Goal: Task Accomplishment & Management: Complete application form

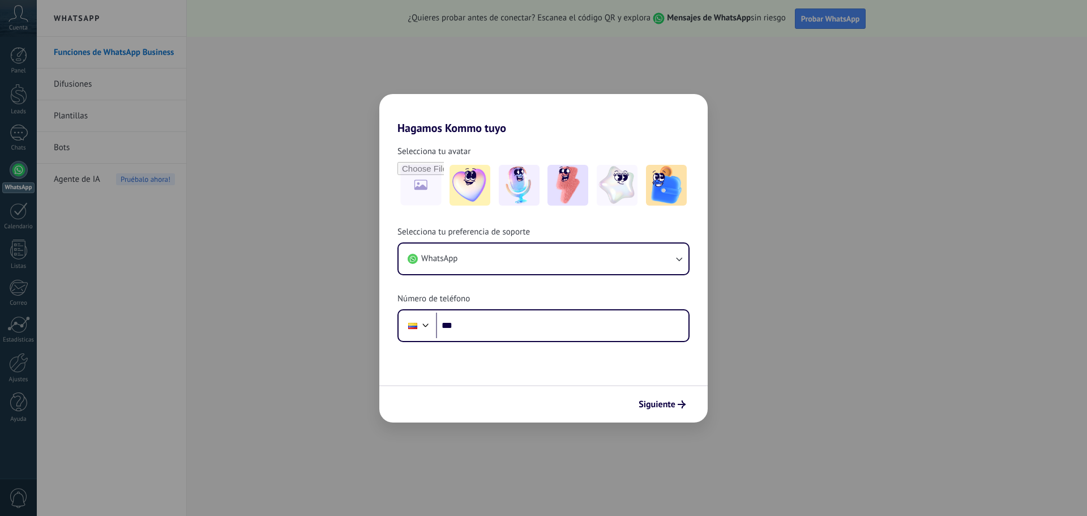
drag, startPoint x: 881, startPoint y: 324, endPoint x: 660, endPoint y: 421, distance: 241.2
click at [881, 324] on div "Hagamos Kommo tuyo Selecciona tu avatar Selecciona tu preferencia de soporte Wh…" at bounding box center [543, 258] width 1087 height 516
click at [662, 407] on span "Siguiente" at bounding box center [657, 404] width 37 height 8
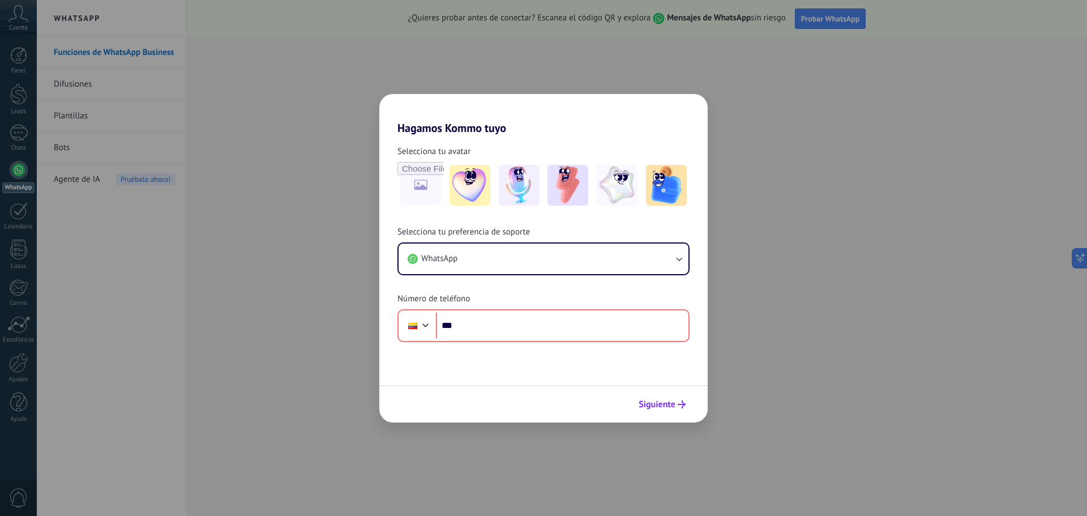
click at [662, 407] on span "Siguiente" at bounding box center [657, 404] width 37 height 8
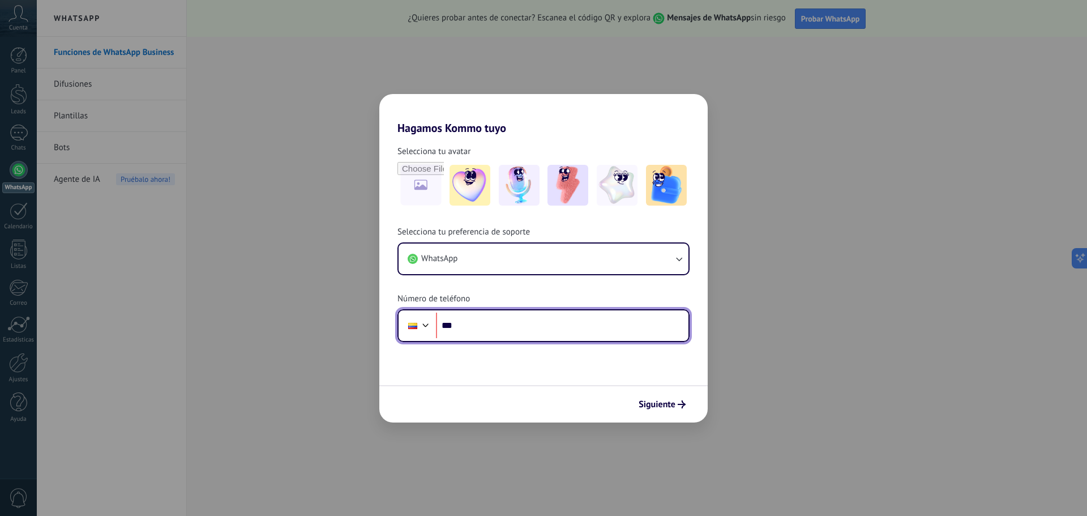
click at [423, 325] on div at bounding box center [426, 324] width 14 height 14
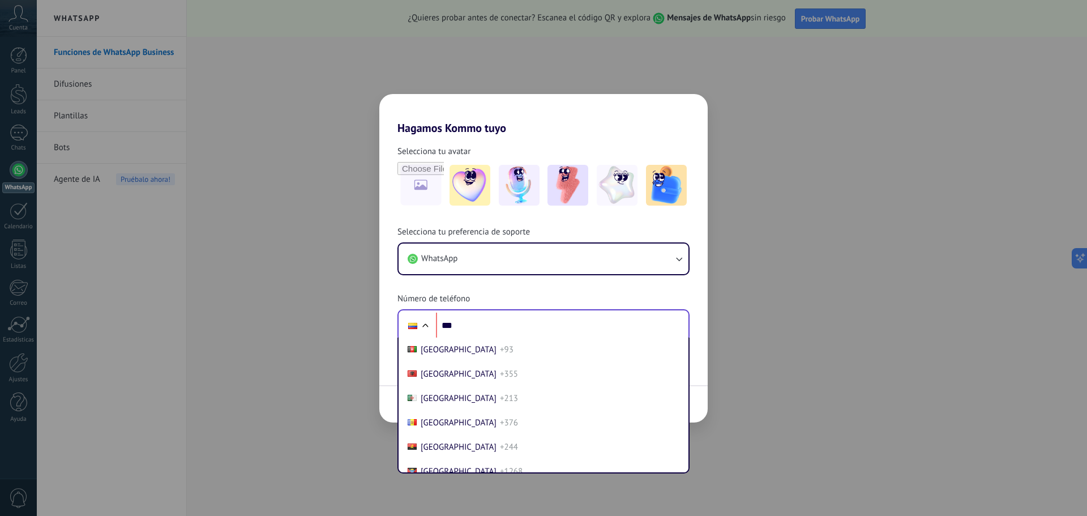
scroll to position [838, 0]
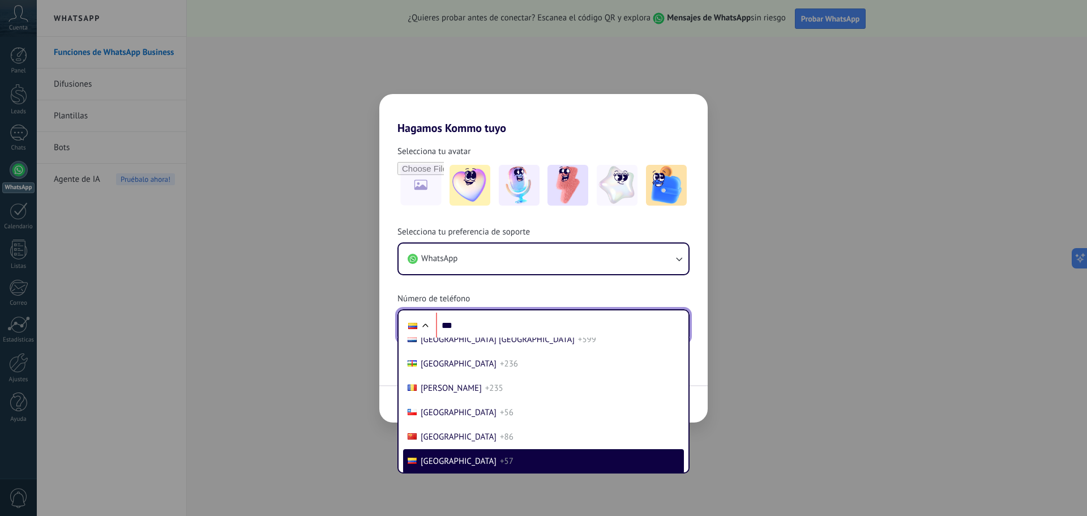
click at [423, 325] on div at bounding box center [426, 327] width 14 height 14
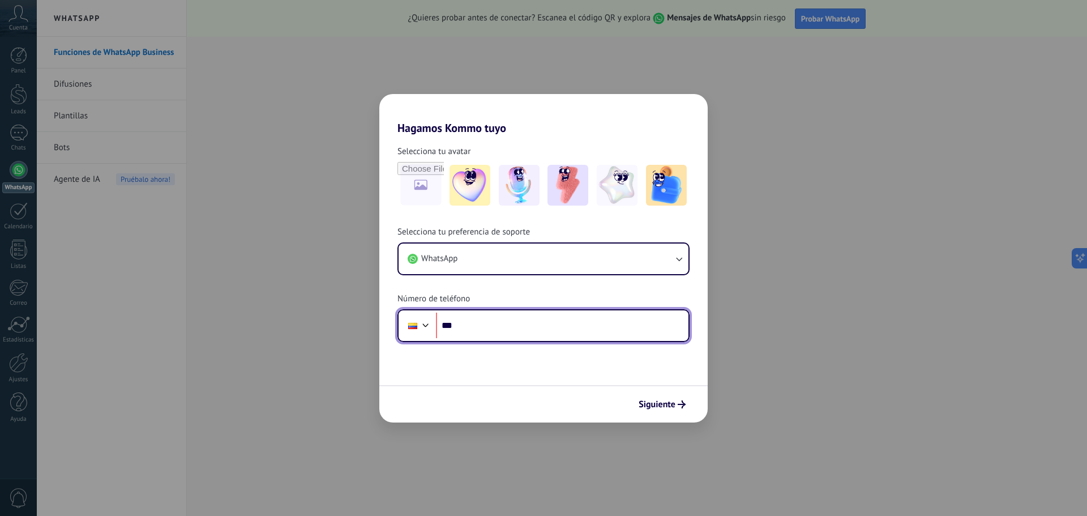
click at [483, 327] on input "***" at bounding box center [562, 326] width 253 height 26
type input "**********"
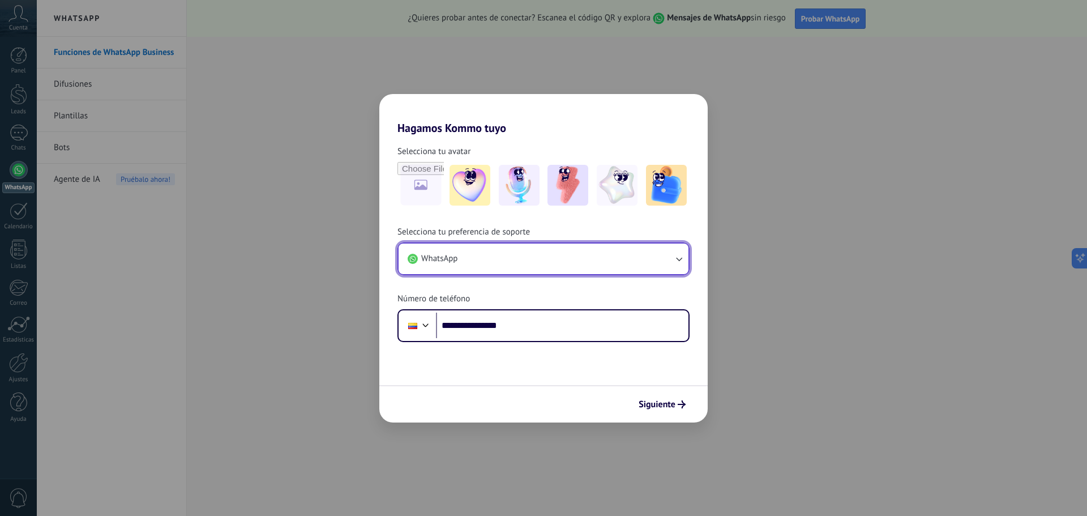
click at [576, 262] on button "WhatsApp" at bounding box center [544, 259] width 290 height 31
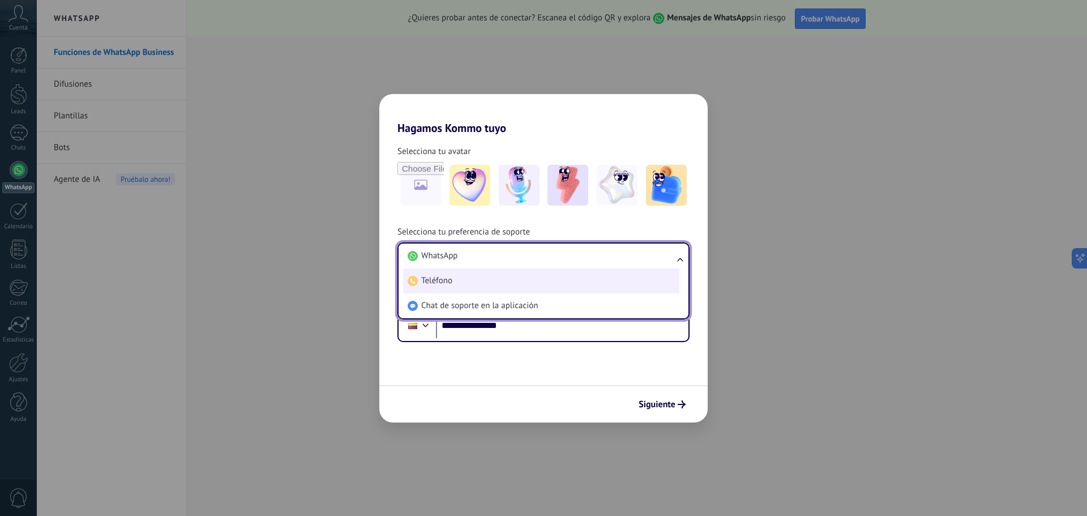
click at [464, 285] on li "Teléfono" at bounding box center [541, 280] width 276 height 25
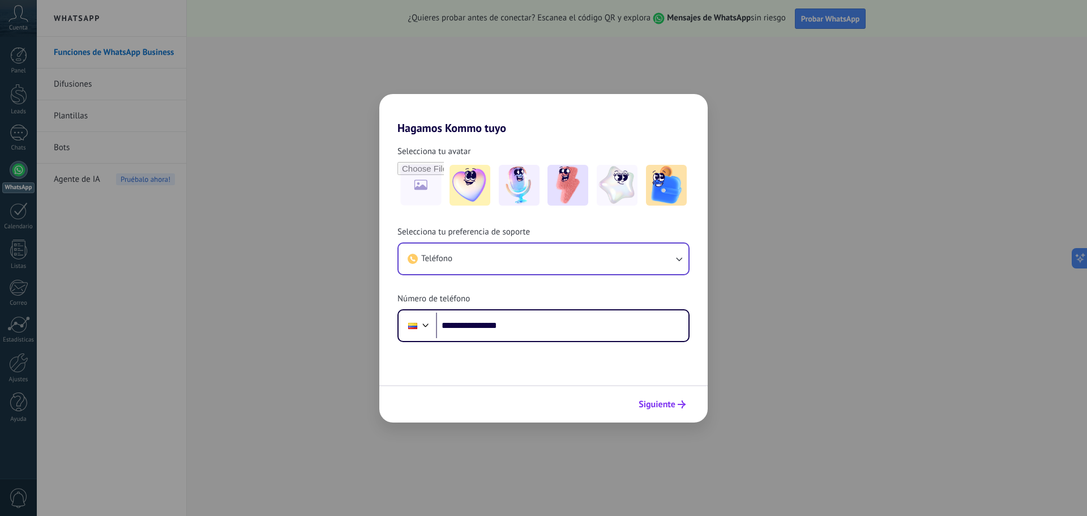
click at [663, 408] on span "Siguiente" at bounding box center [657, 404] width 37 height 8
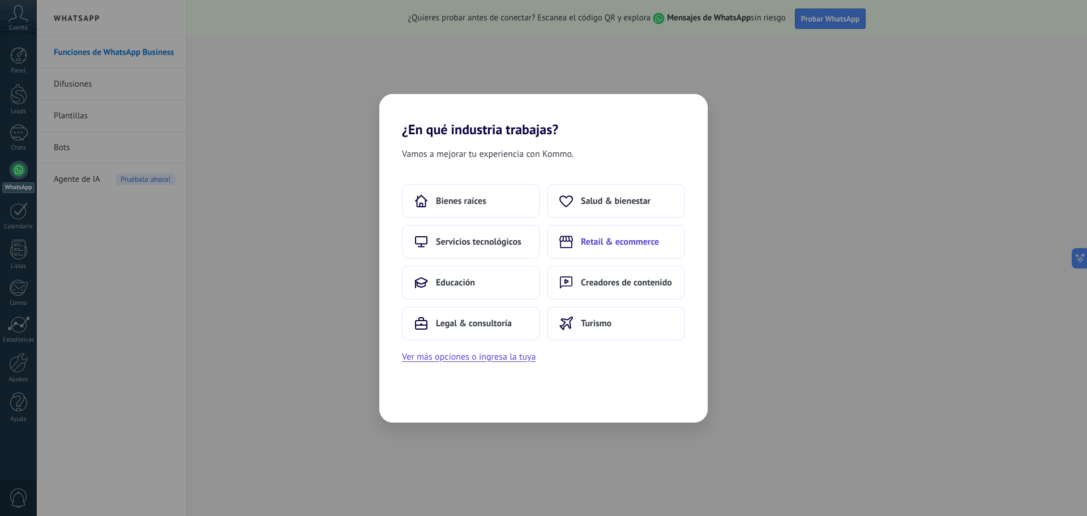
click at [616, 239] on span "Retail & ecommerce" at bounding box center [620, 241] width 78 height 11
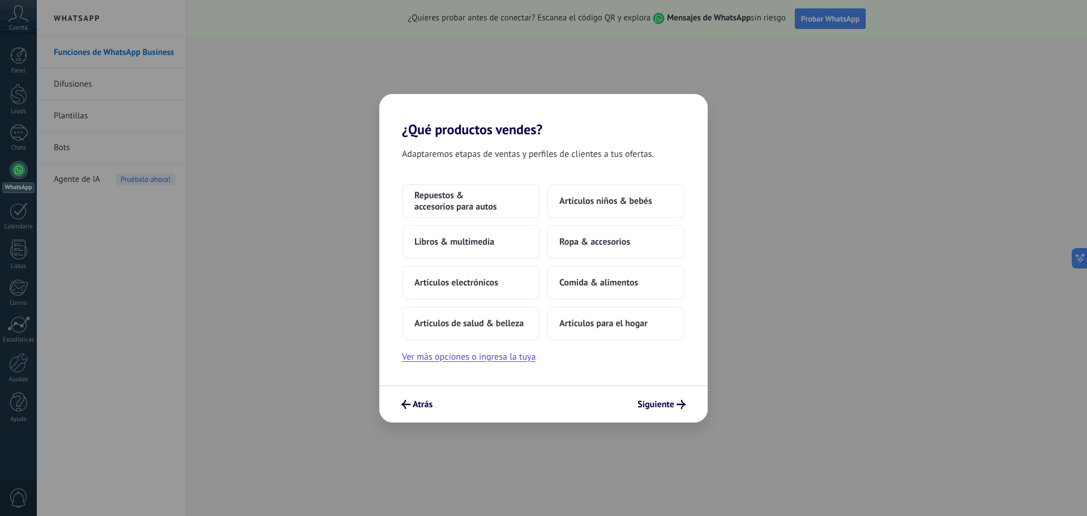
click at [616, 239] on span "Ropa & accesorios" at bounding box center [595, 241] width 71 height 11
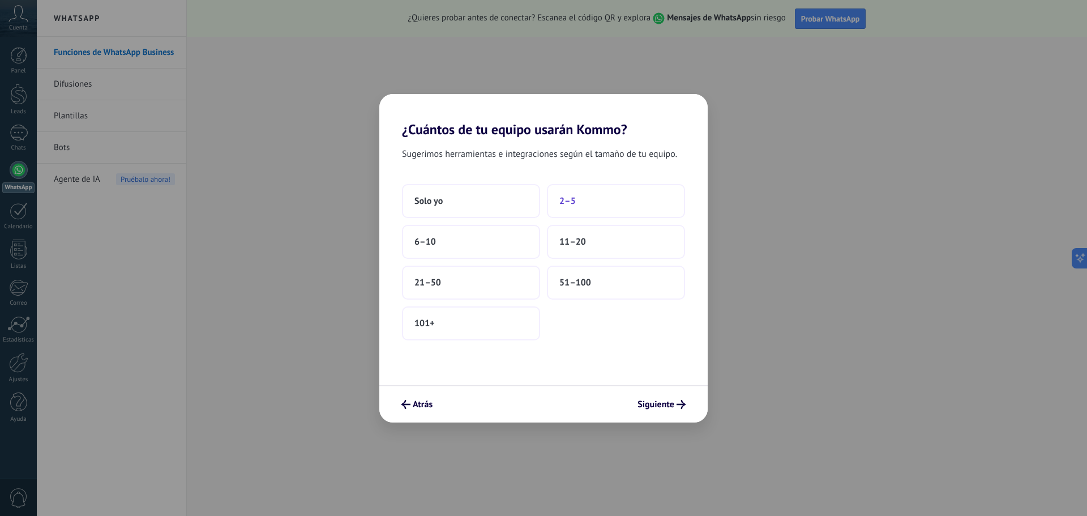
click at [620, 208] on button "2–5" at bounding box center [616, 201] width 138 height 34
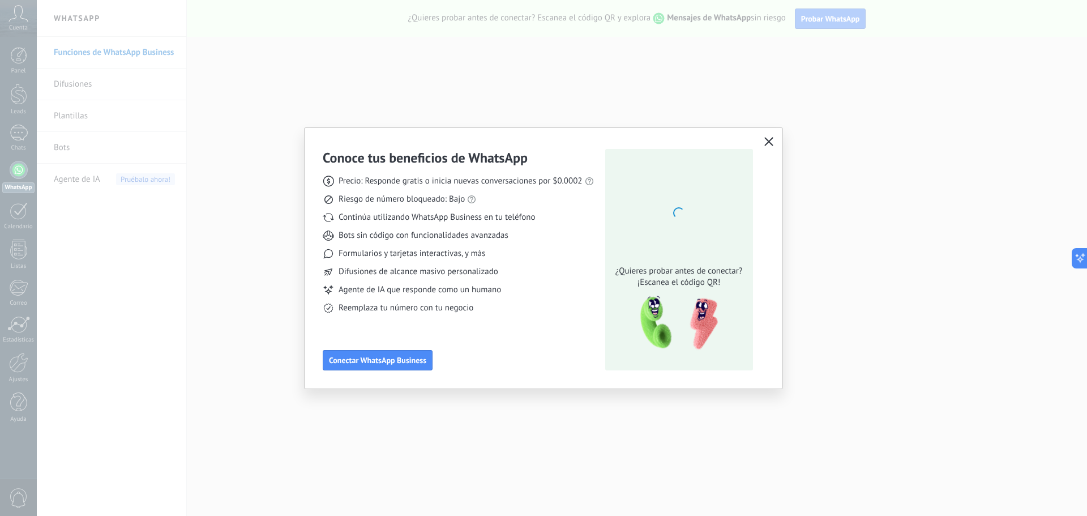
click at [771, 143] on icon "button" at bounding box center [769, 141] width 9 height 9
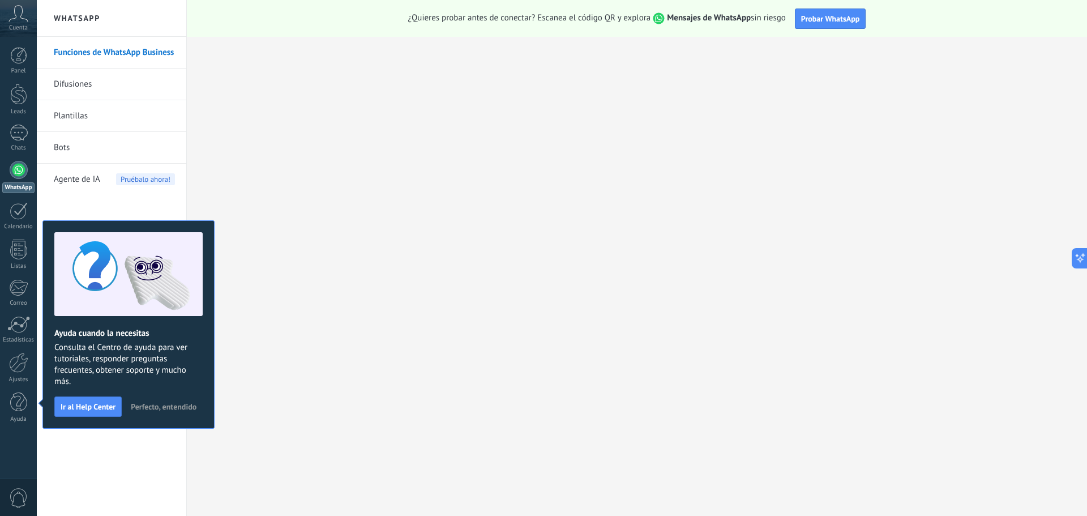
click at [151, 408] on span "Perfecto, entendido" at bounding box center [164, 407] width 66 height 8
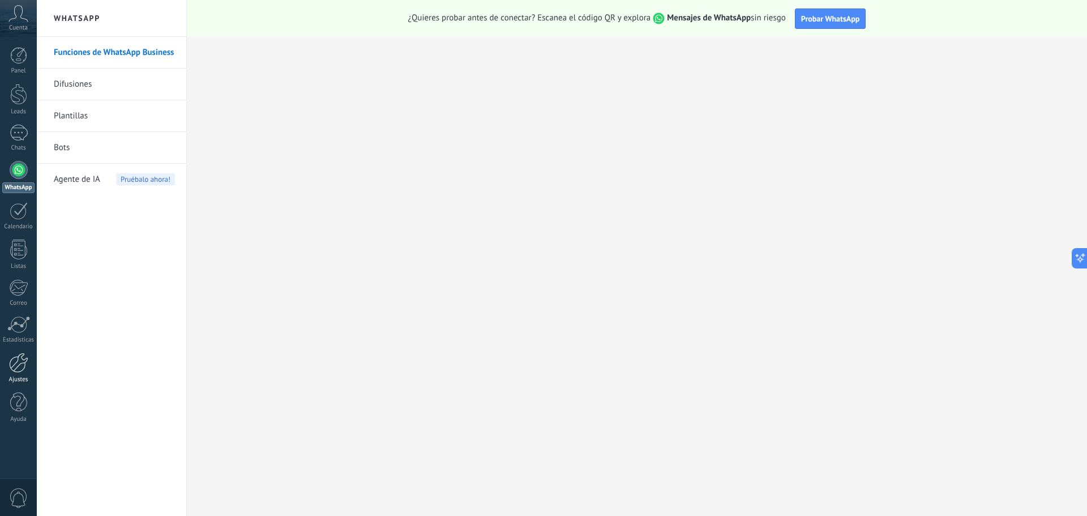
click at [11, 368] on div at bounding box center [18, 363] width 19 height 20
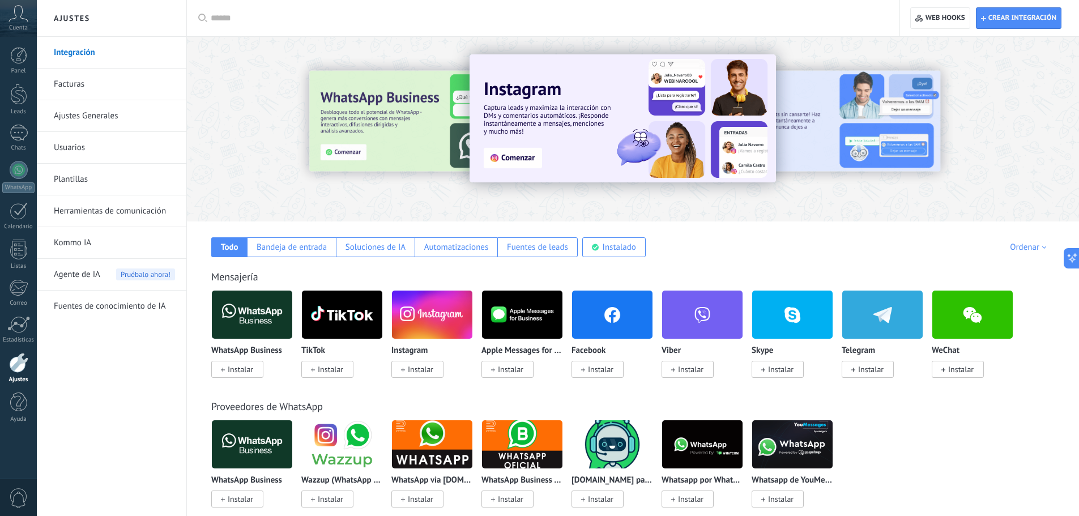
click at [241, 370] on span "Instalar" at bounding box center [240, 369] width 25 height 10
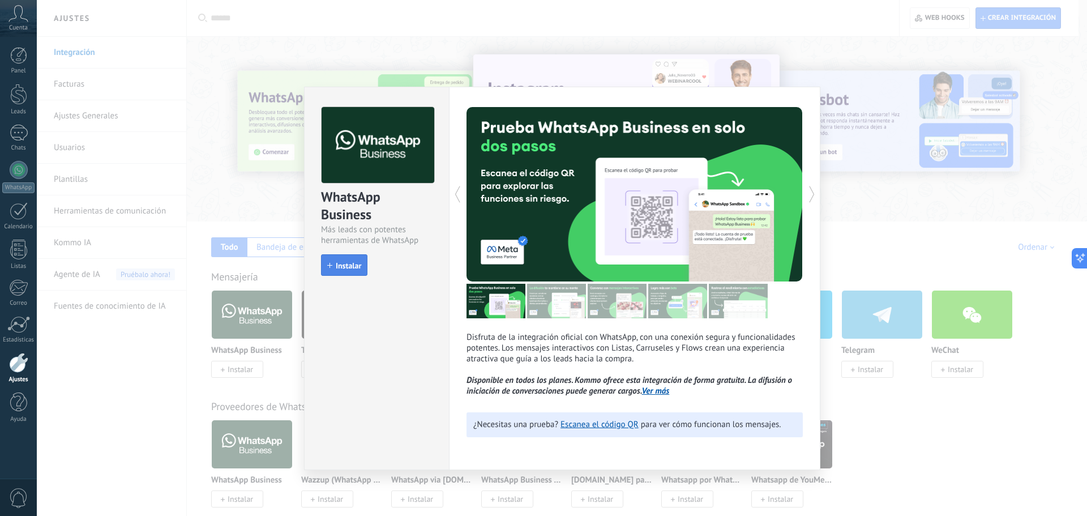
click at [347, 268] on span "Instalar" at bounding box center [348, 266] width 25 height 8
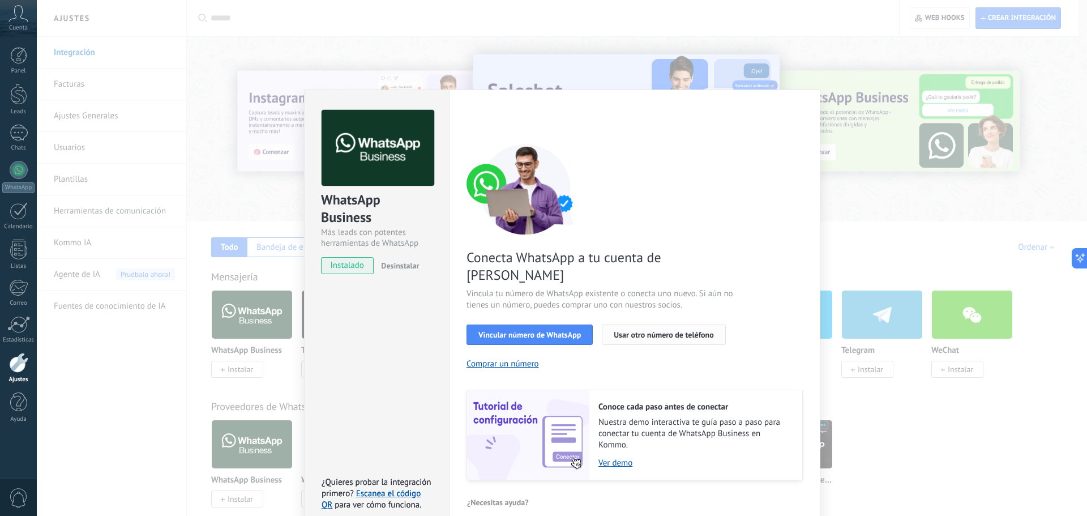
click at [634, 331] on span "Usar otro número de teléfono" at bounding box center [664, 335] width 100 height 8
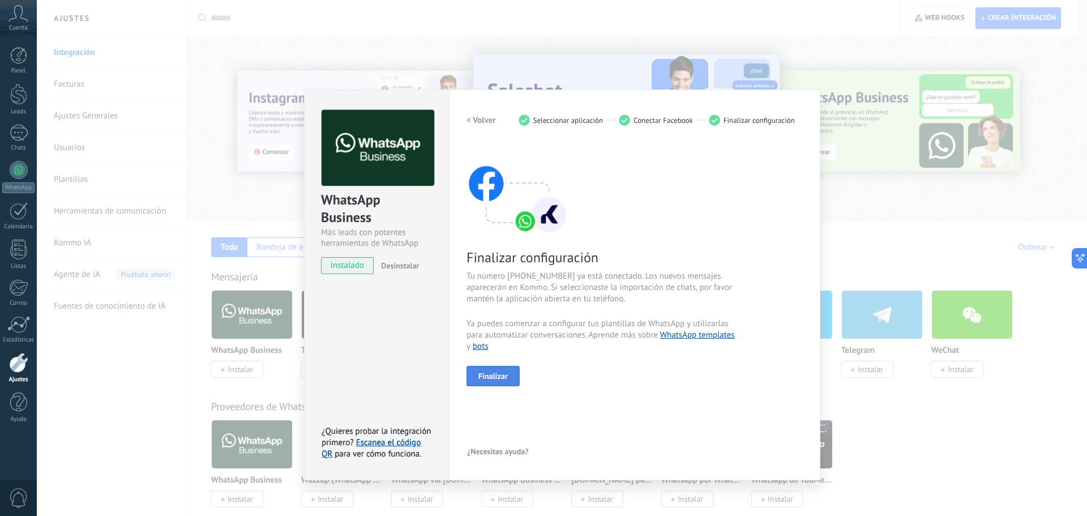
click at [501, 377] on span "Finalizar" at bounding box center [493, 376] width 29 height 8
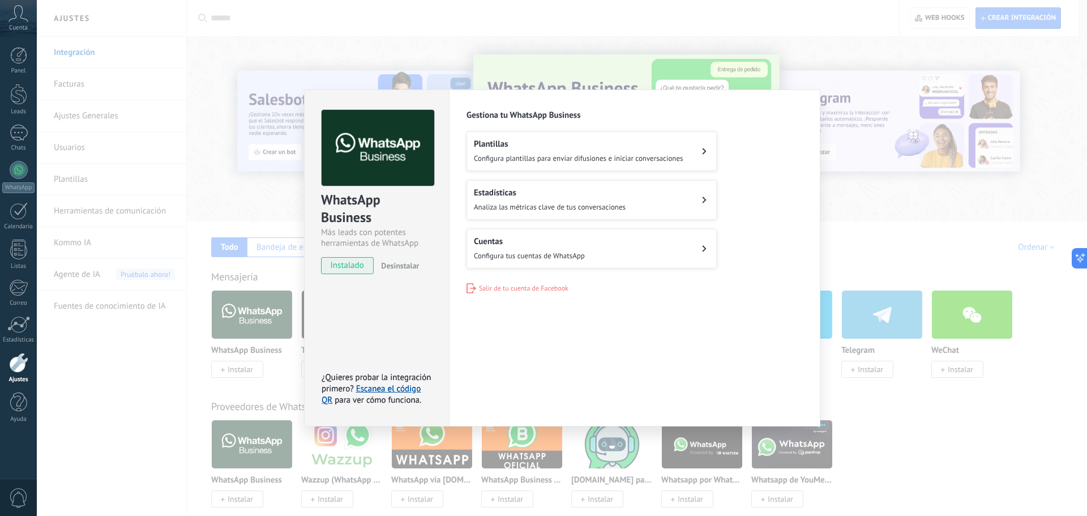
click at [899, 424] on div "WhatsApp Business Más leads con potentes herramientas de WhatsApp instalado Des…" at bounding box center [562, 258] width 1051 height 516
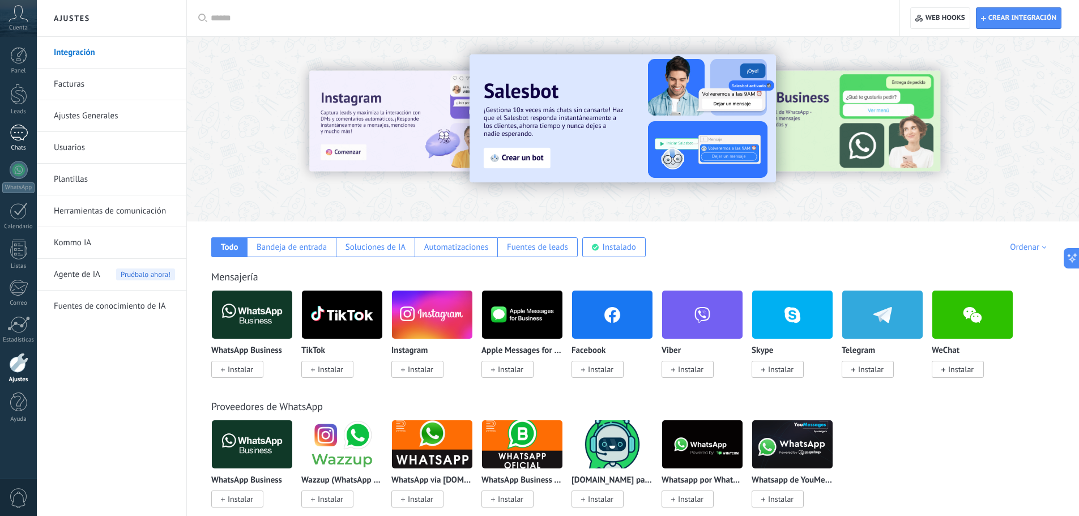
click at [20, 128] on div at bounding box center [19, 133] width 18 height 16
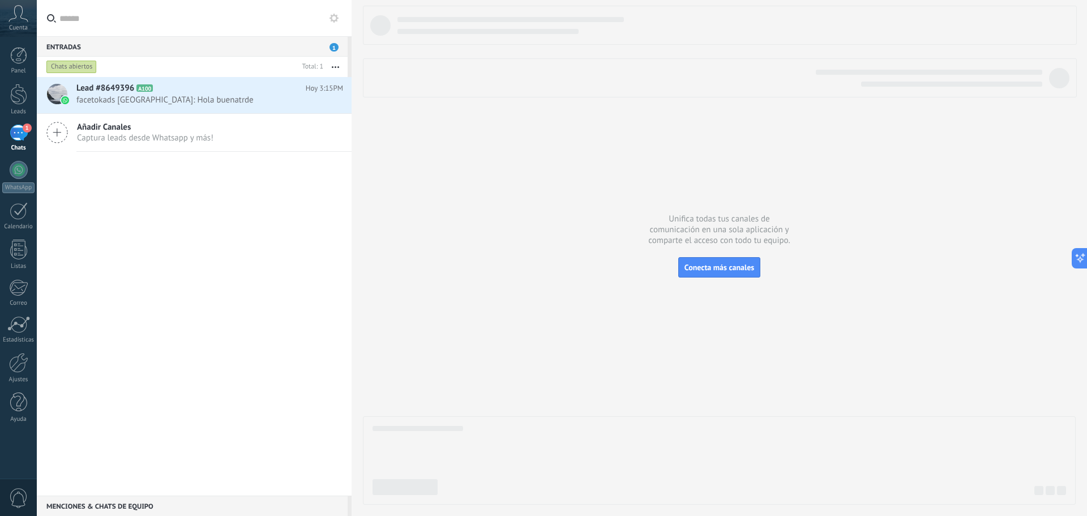
click at [569, 359] on div at bounding box center [719, 255] width 713 height 499
